Goal: Task Accomplishment & Management: Use online tool/utility

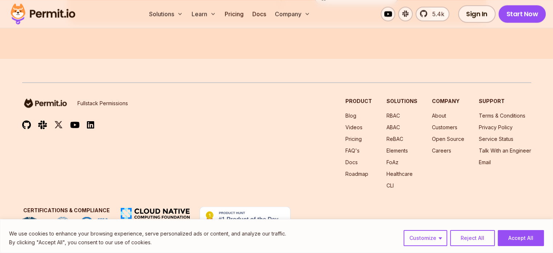
scroll to position [4293, 0]
click at [386, 127] on link "ABAC" at bounding box center [392, 127] width 13 height 6
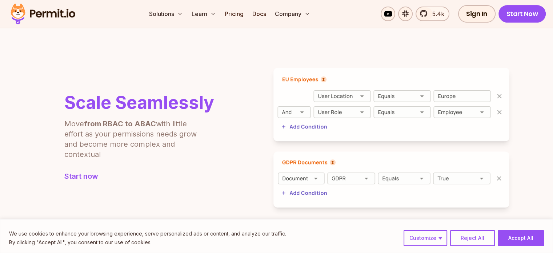
scroll to position [291, 0]
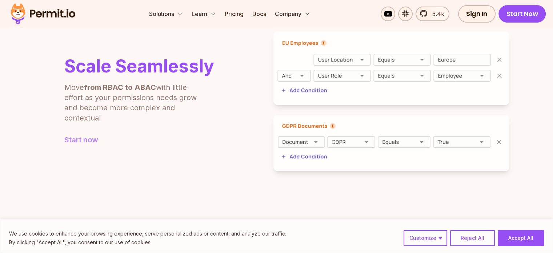
click at [84, 141] on link "Start now" at bounding box center [139, 139] width 150 height 10
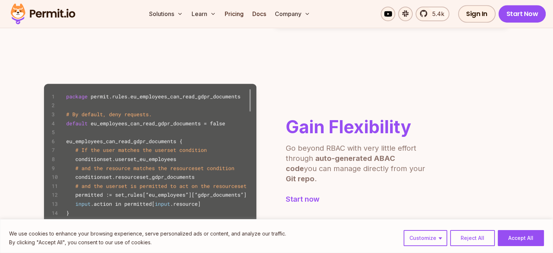
scroll to position [509, 0]
